Goal: Information Seeking & Learning: Learn about a topic

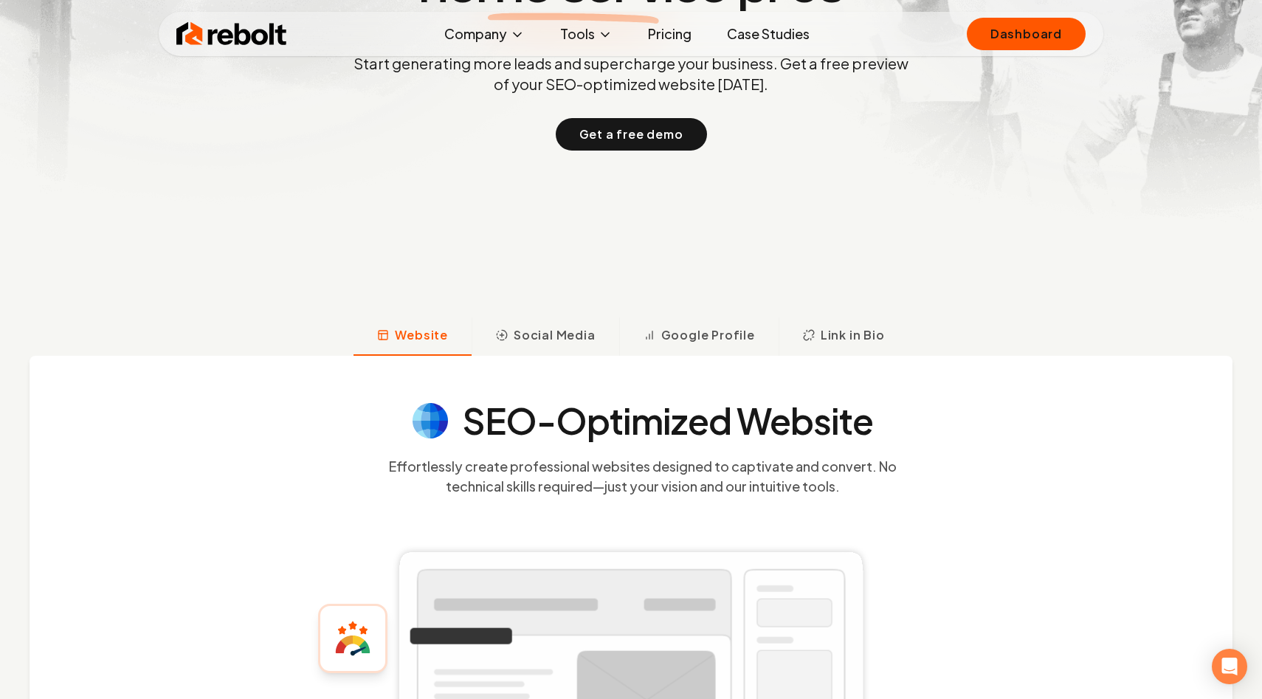
scroll to position [240, 0]
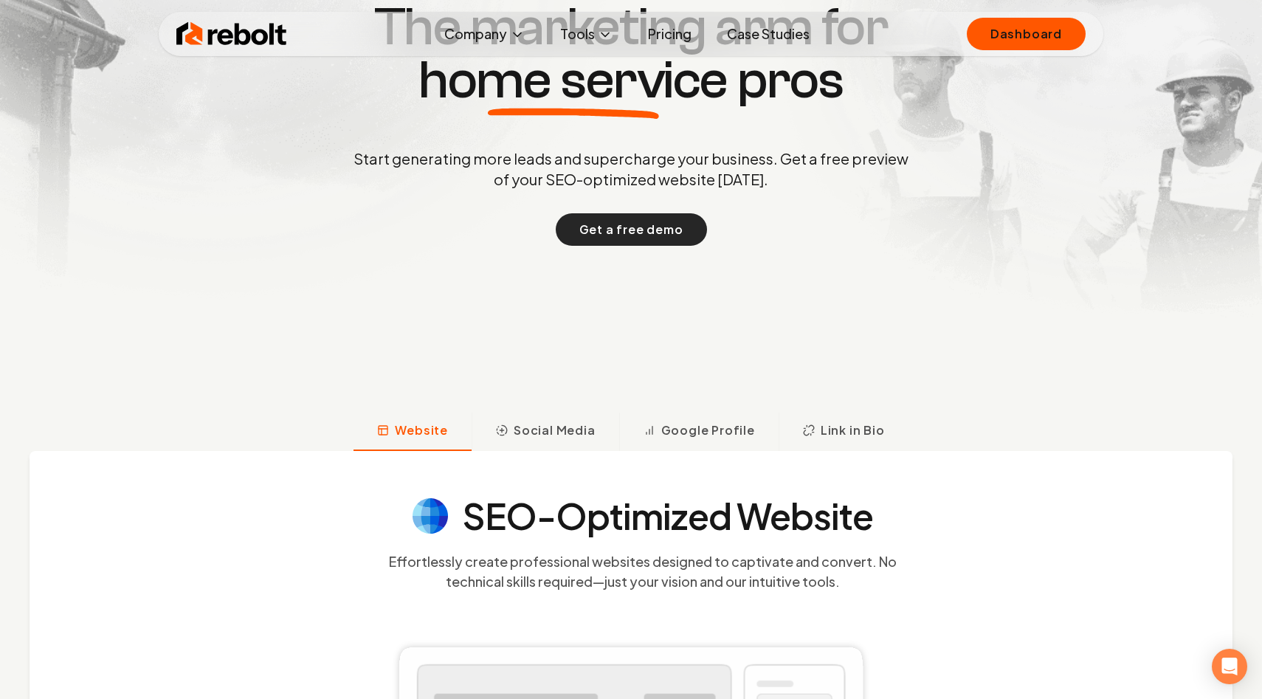
click at [565, 237] on button "Get a free demo" at bounding box center [631, 229] width 151 height 32
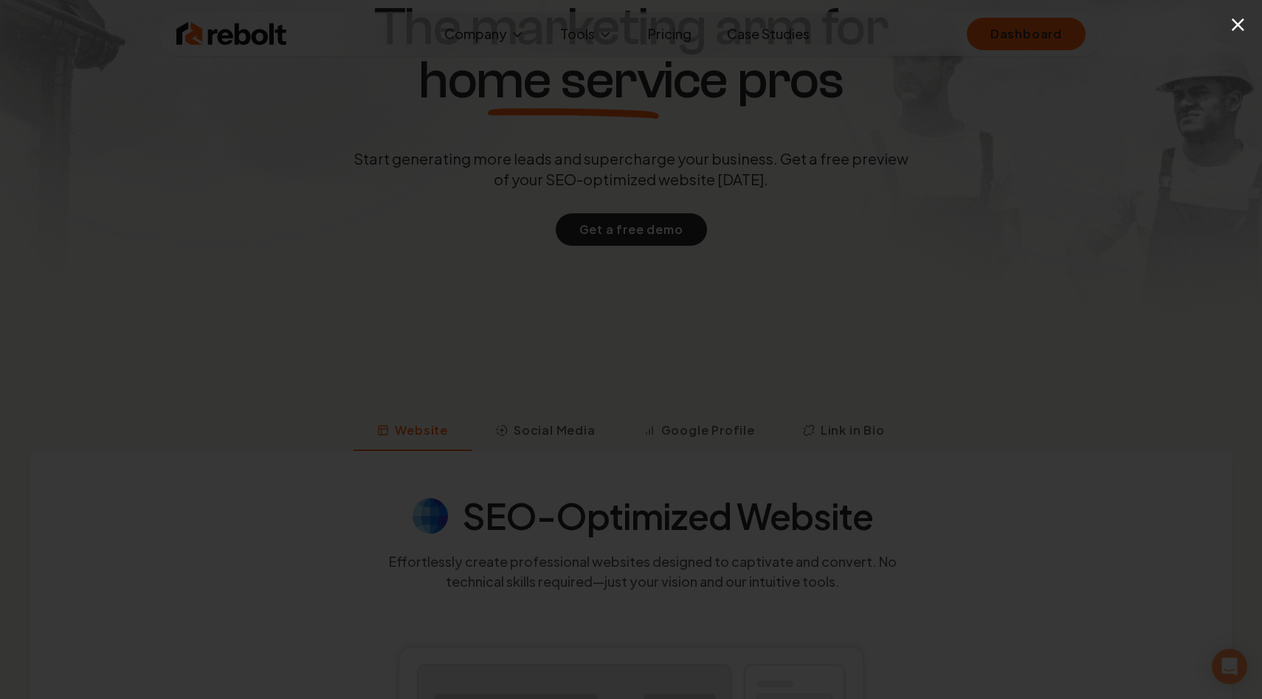
click at [895, 121] on div "×" at bounding box center [631, 349] width 1262 height 699
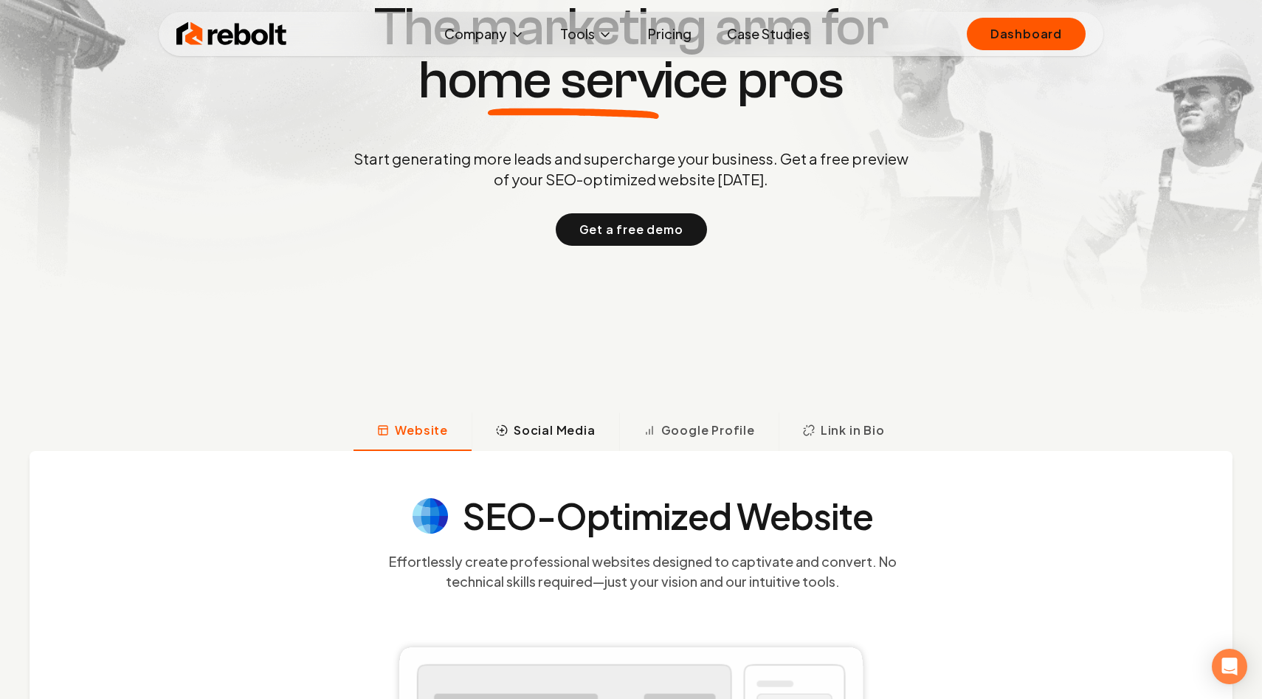
click at [531, 438] on span "Social Media" at bounding box center [555, 430] width 82 height 18
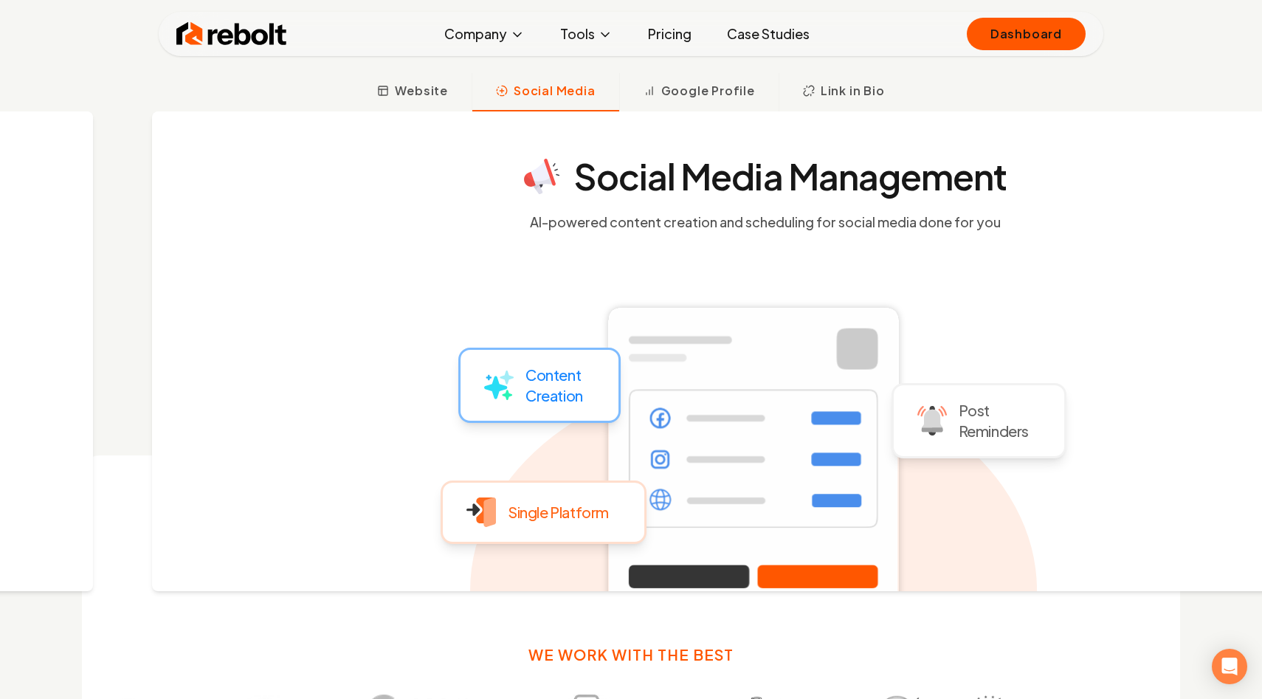
scroll to position [580, 0]
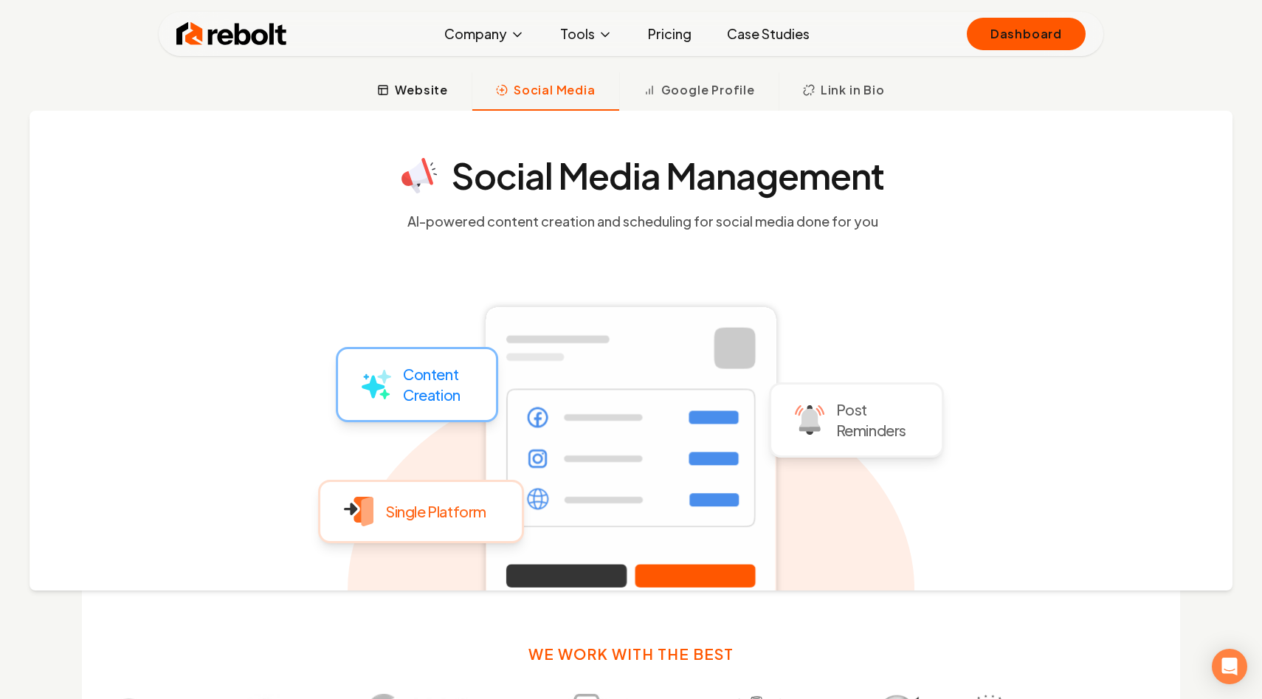
click at [385, 96] on button "Website" at bounding box center [413, 91] width 118 height 38
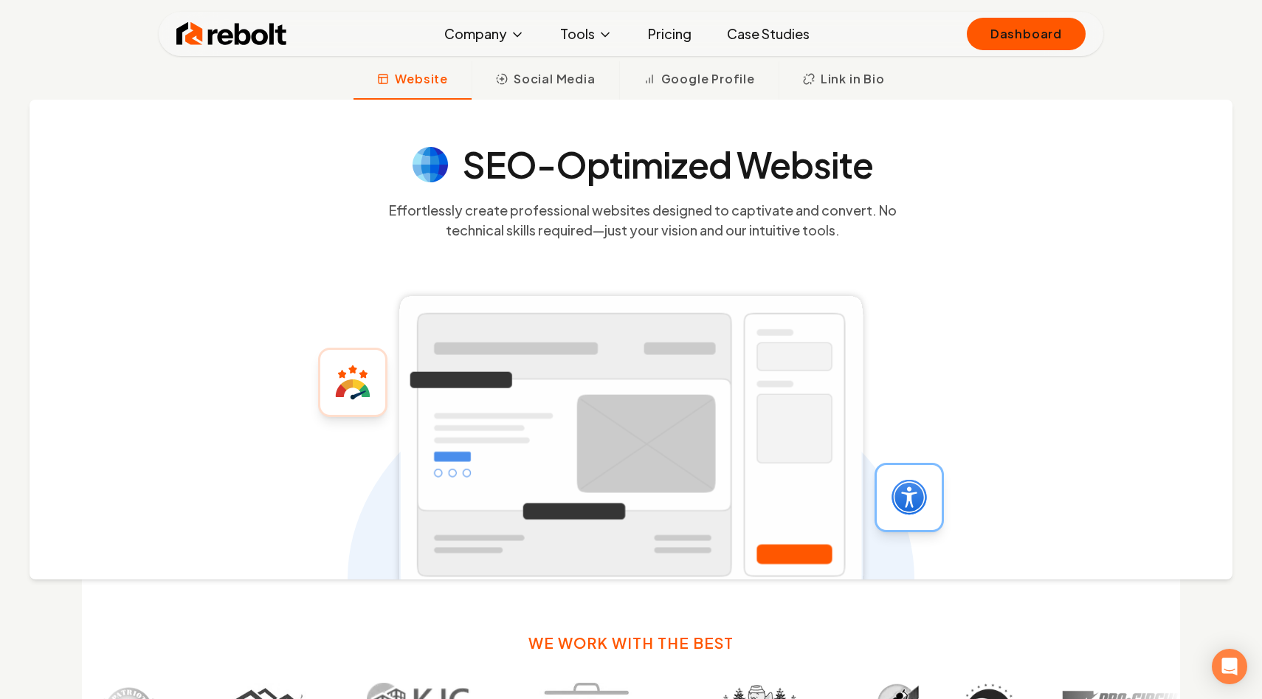
scroll to position [586, 0]
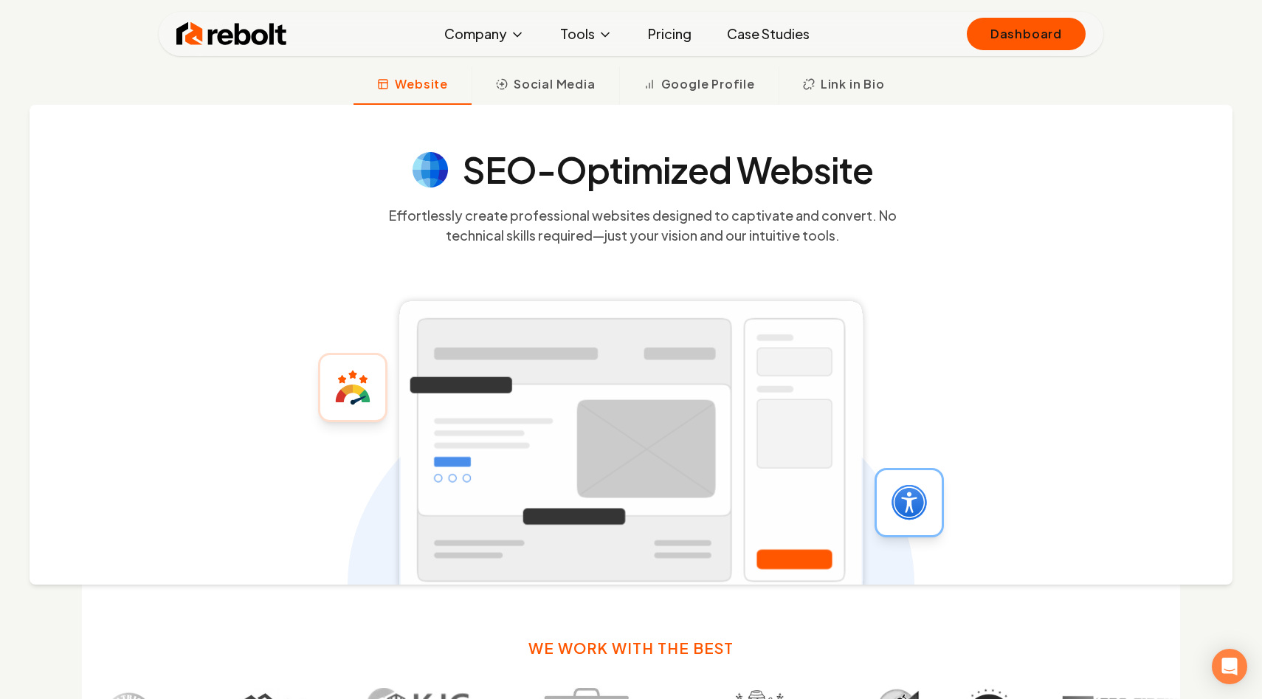
click at [437, 88] on span "Website" at bounding box center [421, 84] width 53 height 18
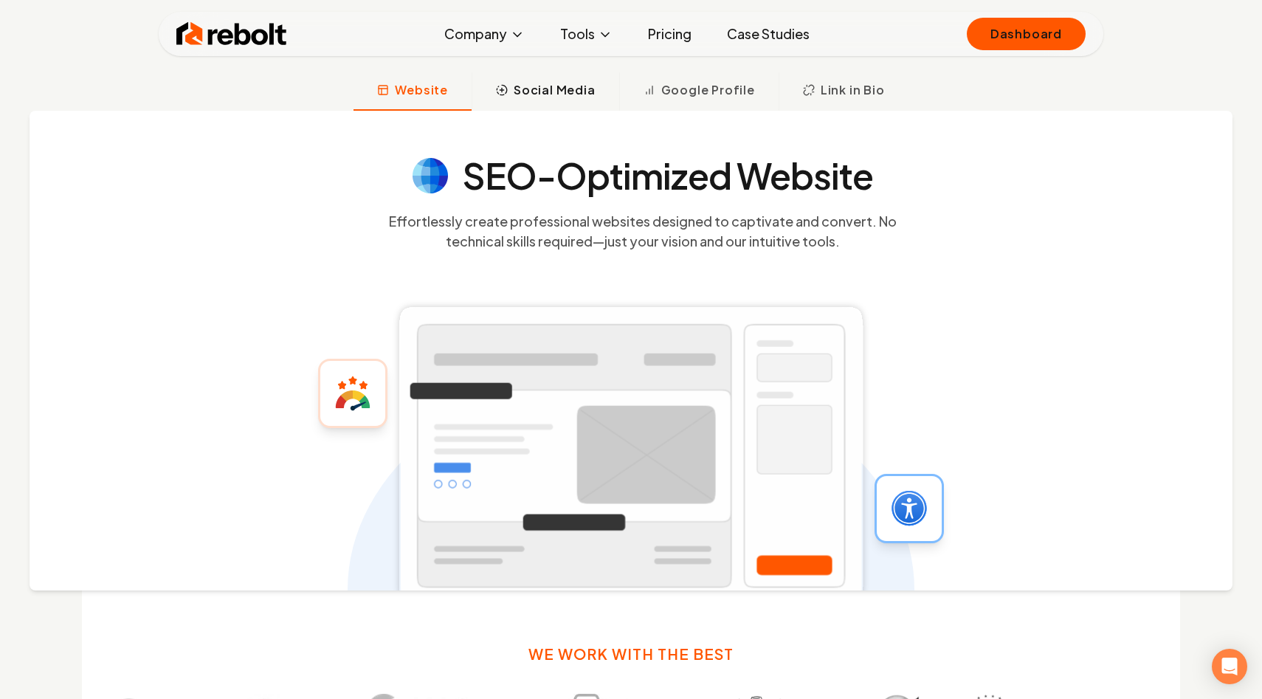
click at [517, 92] on span "Social Media" at bounding box center [555, 90] width 82 height 18
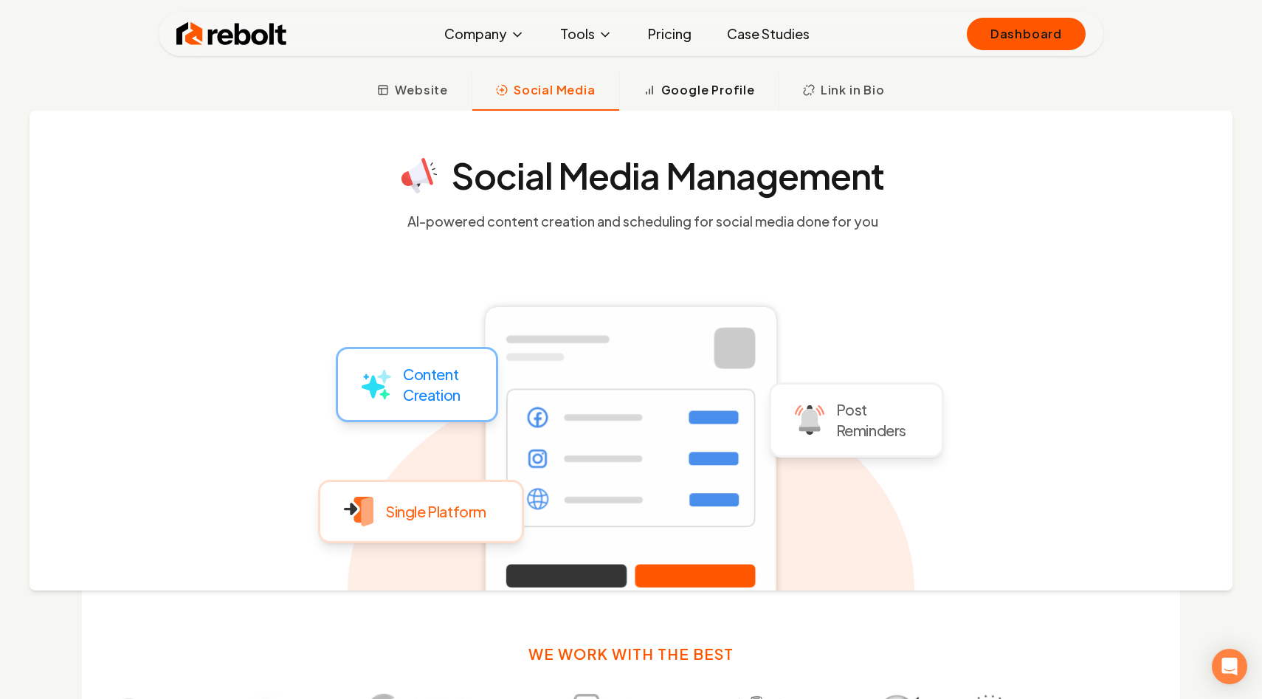
click at [714, 87] on span "Google Profile" at bounding box center [708, 90] width 94 height 18
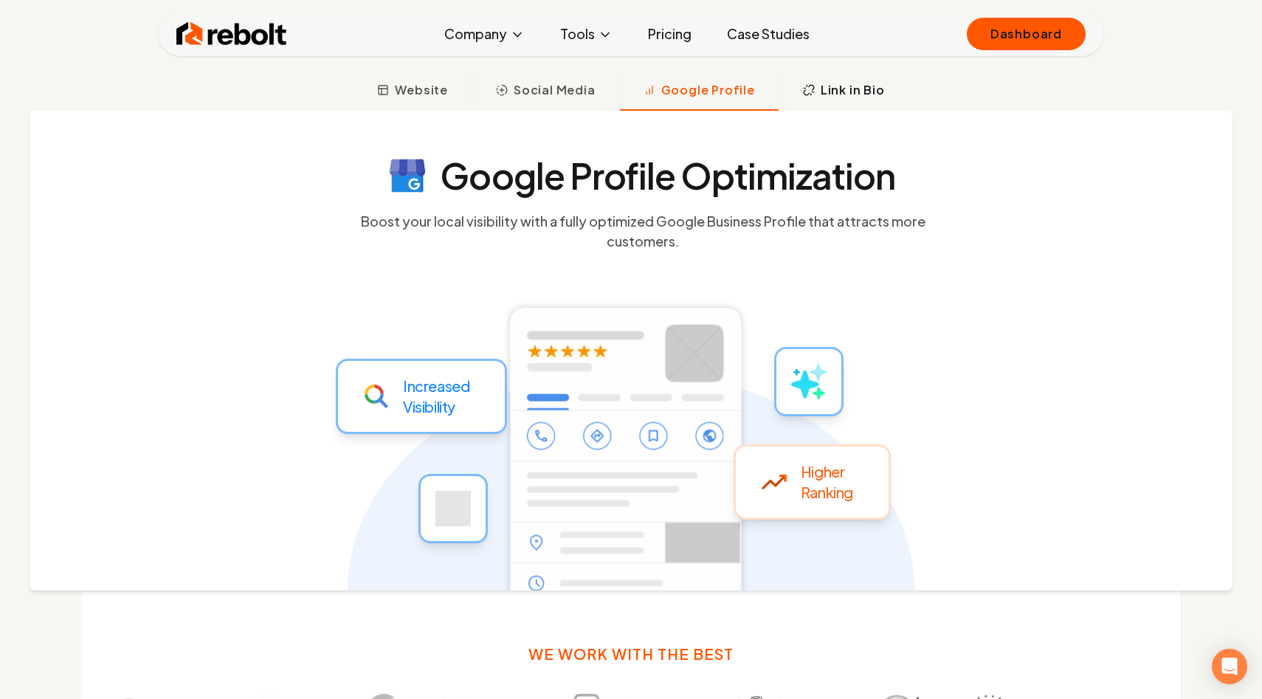
click at [821, 100] on button "Link in Bio" at bounding box center [844, 91] width 130 height 38
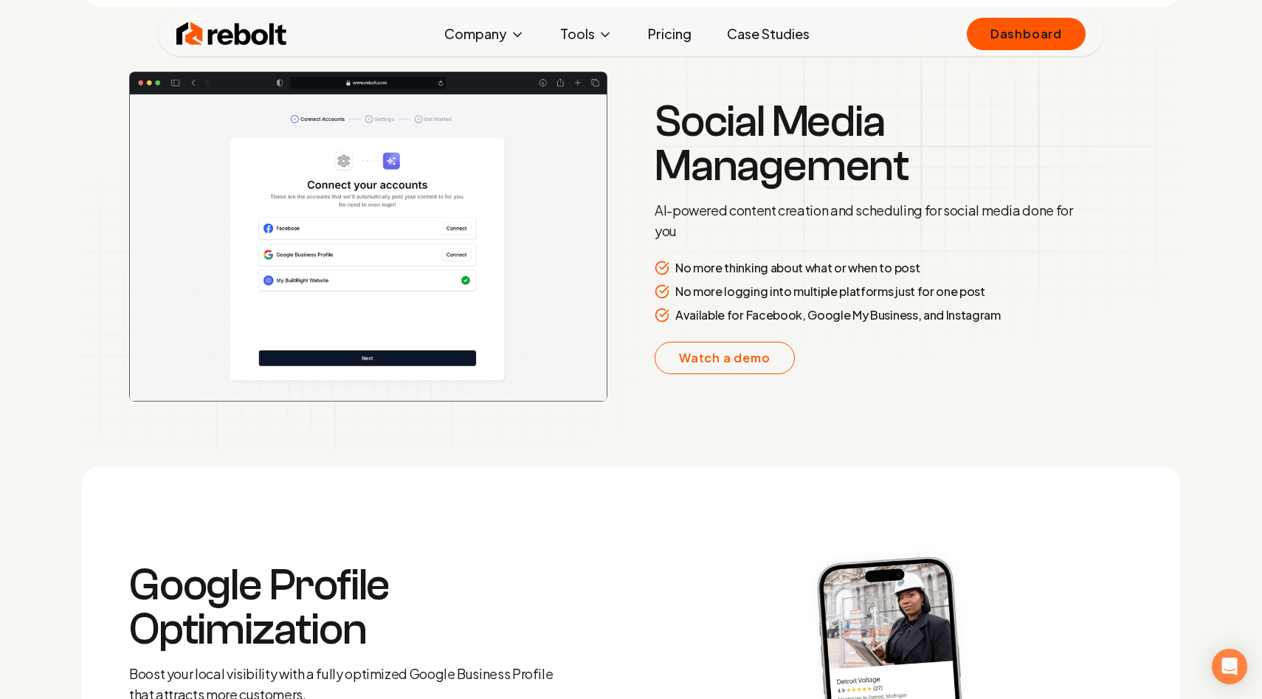
scroll to position [2522, 0]
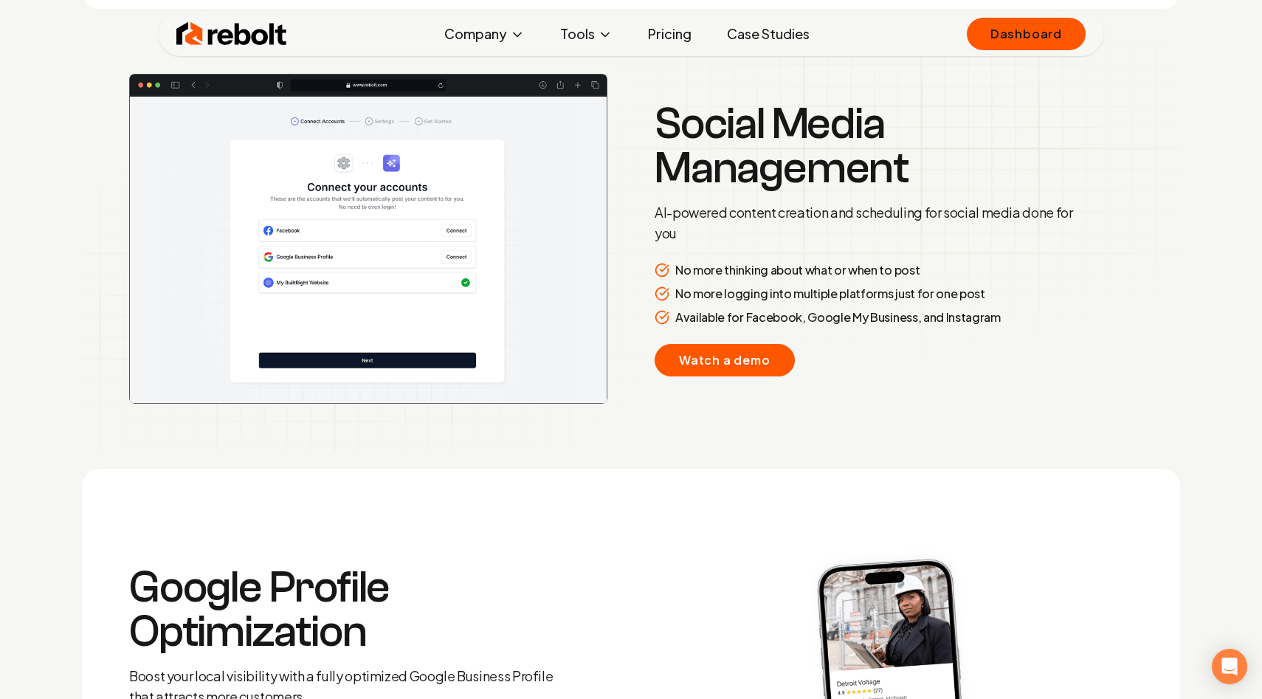
click at [706, 352] on link "Watch a demo" at bounding box center [725, 360] width 140 height 32
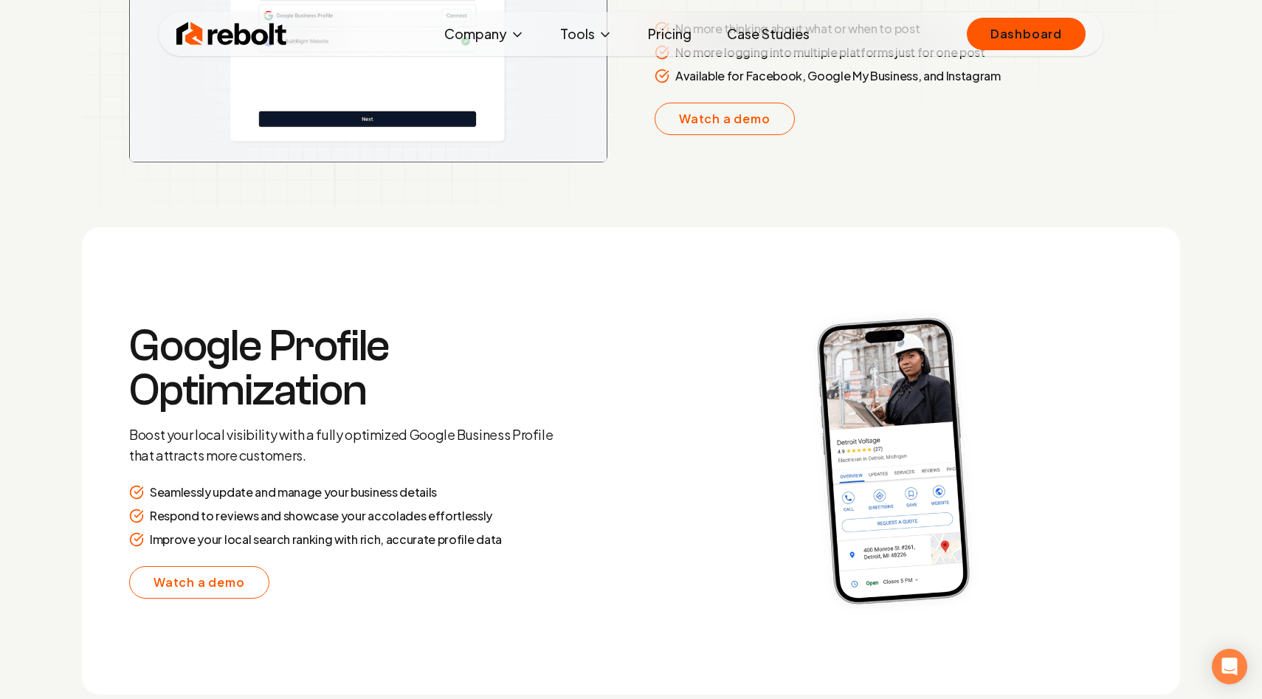
scroll to position [2859, 0]
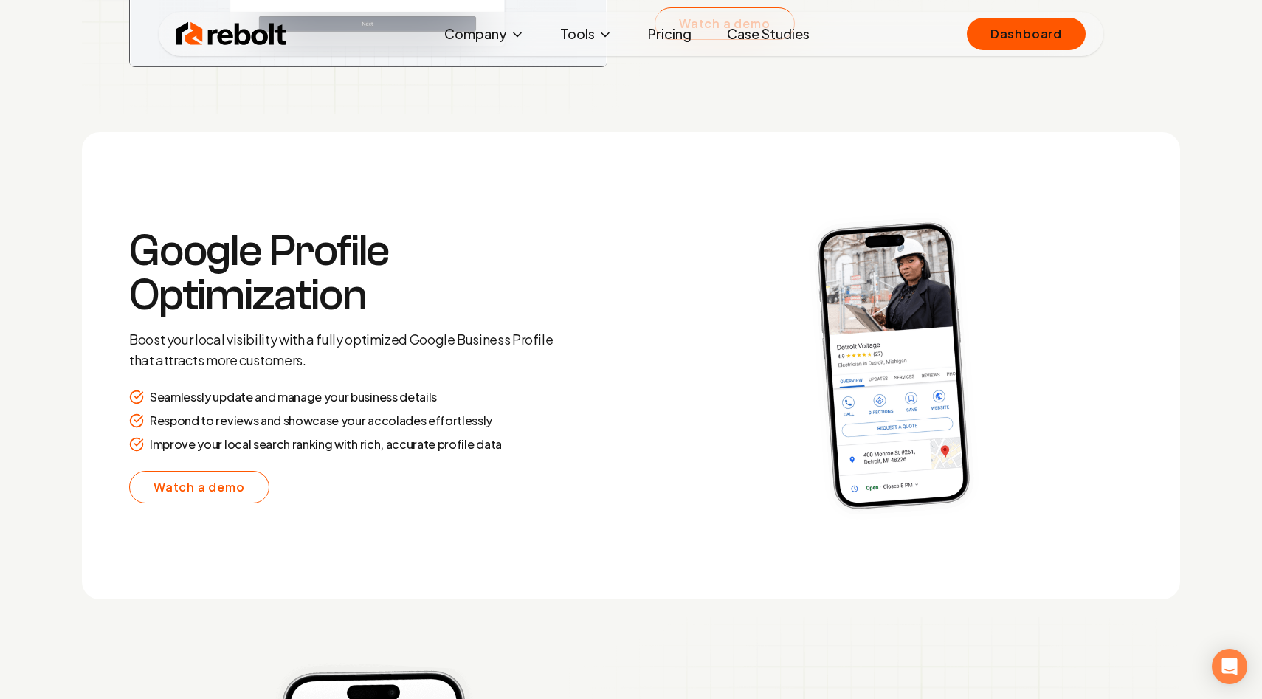
click at [487, 503] on section "Google Profile Optimization Boost your local visibility with a fully optimized …" at bounding box center [631, 365] width 1098 height 467
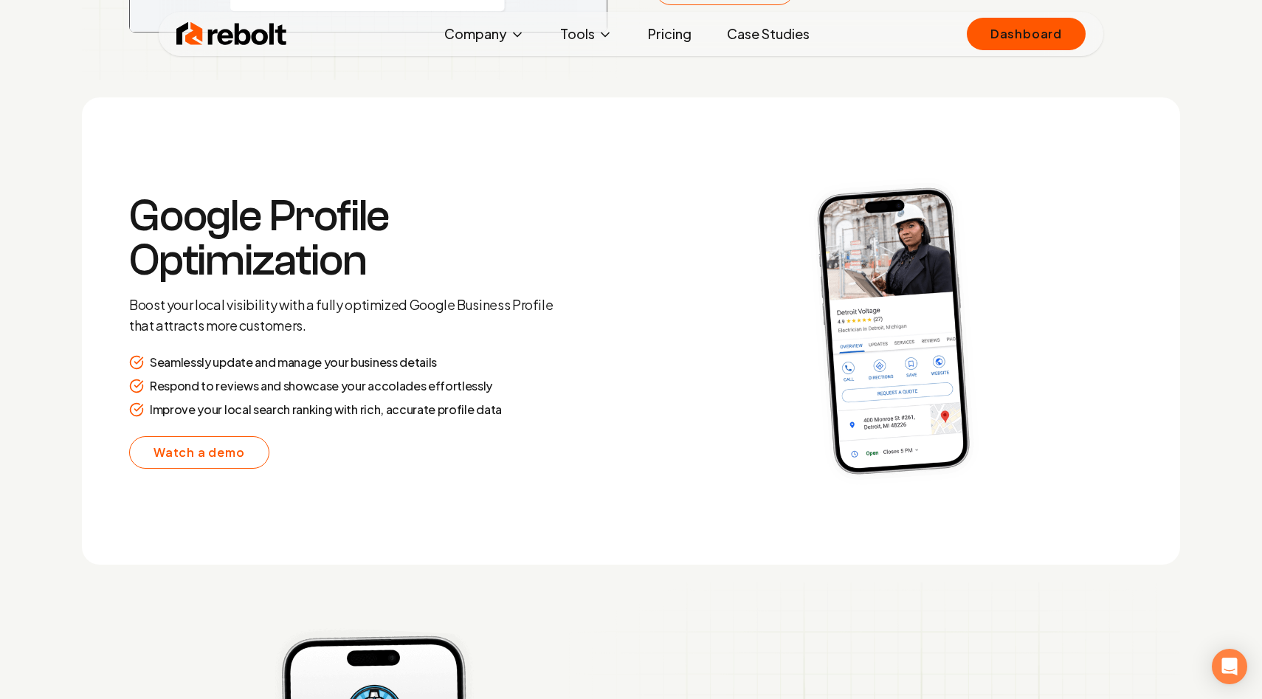
scroll to position [2894, 0]
click at [185, 445] on link "Watch a demo" at bounding box center [199, 452] width 140 height 32
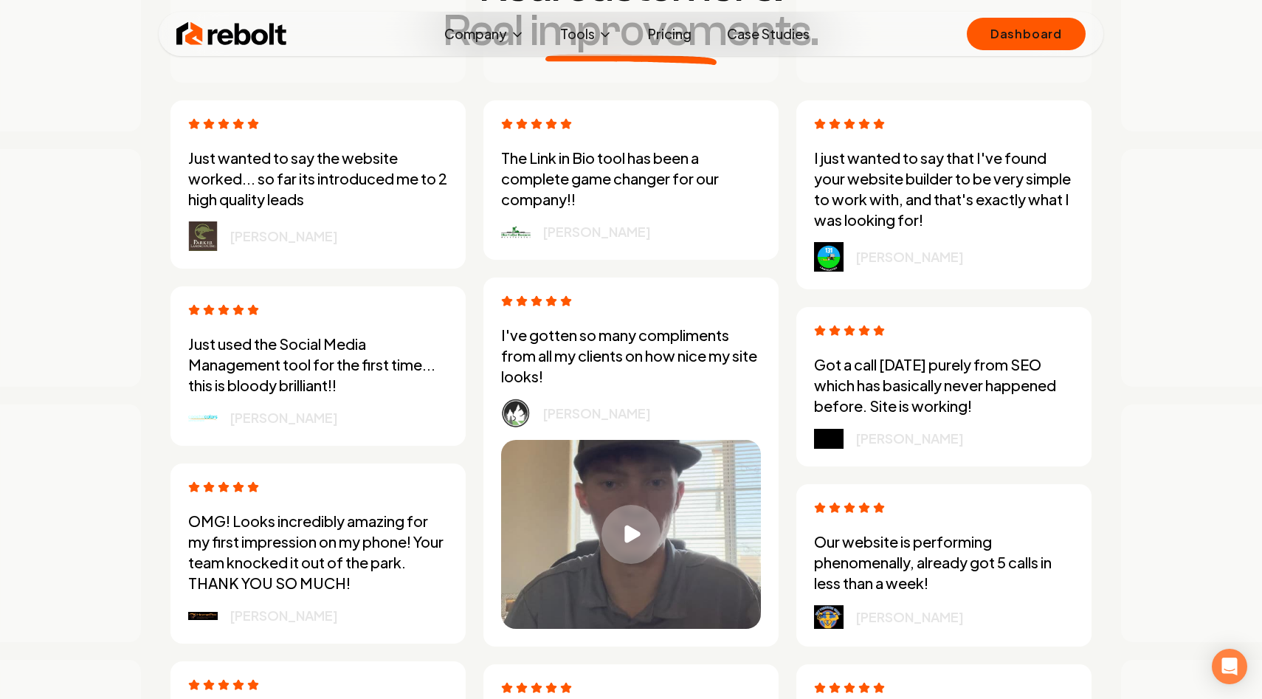
scroll to position [4074, 0]
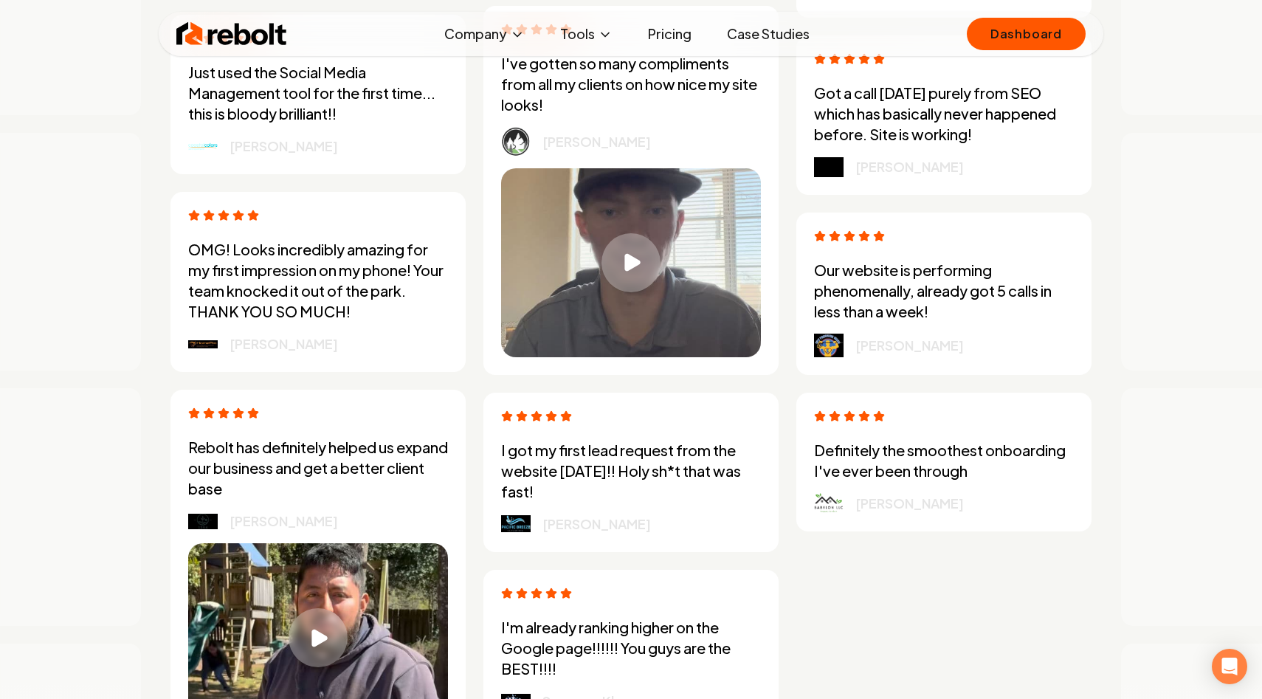
scroll to position [4282, 0]
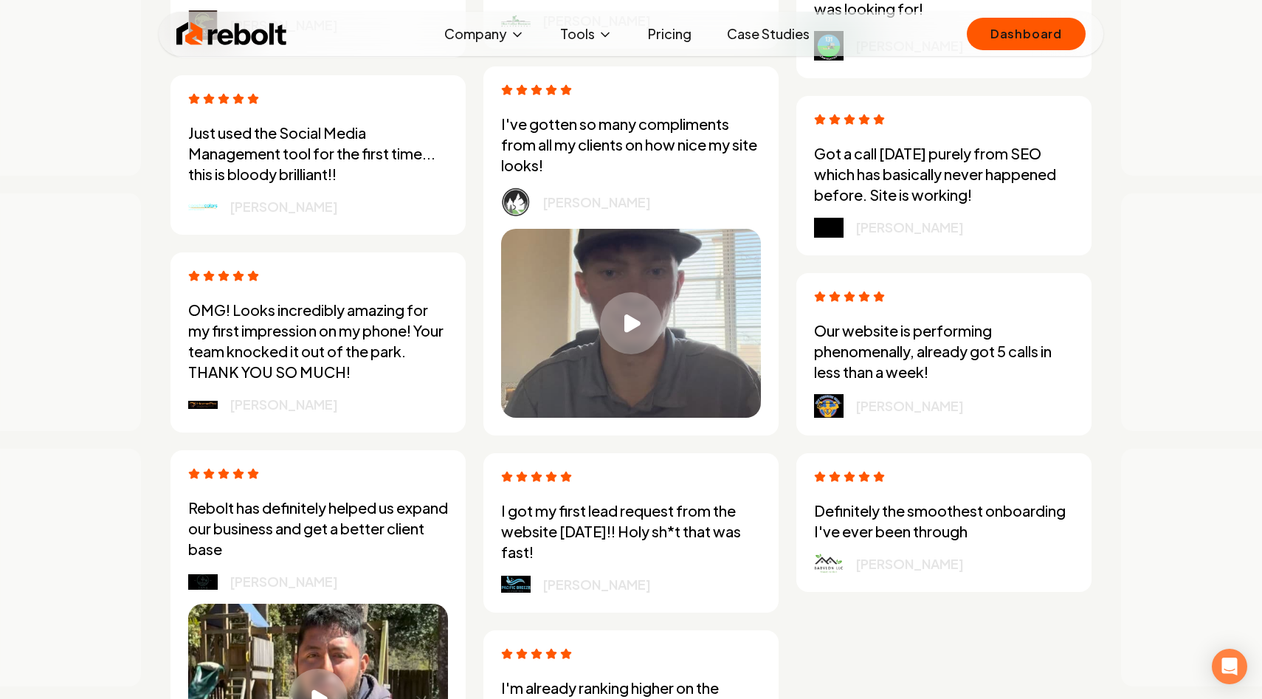
click at [646, 310] on div "Play video" at bounding box center [631, 323] width 62 height 62
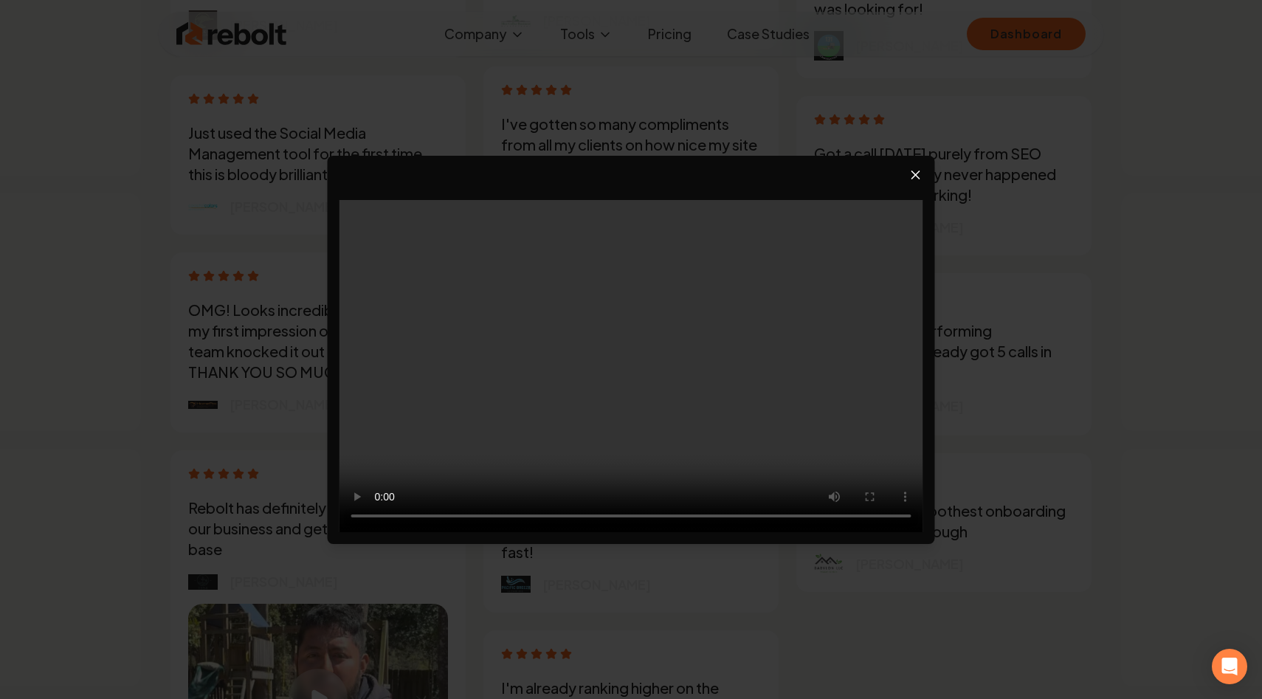
click at [918, 173] on icon "Close video player" at bounding box center [916, 175] width 15 height 15
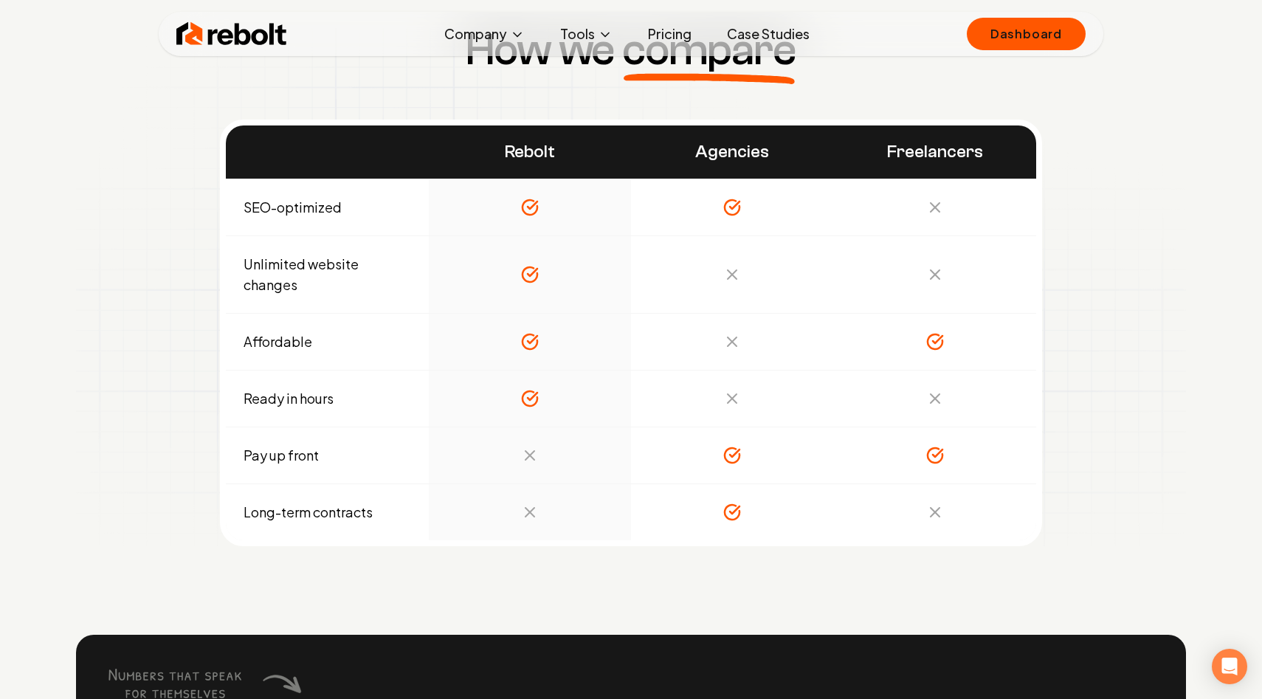
scroll to position [5148, 0]
